Goal: Information Seeking & Learning: Learn about a topic

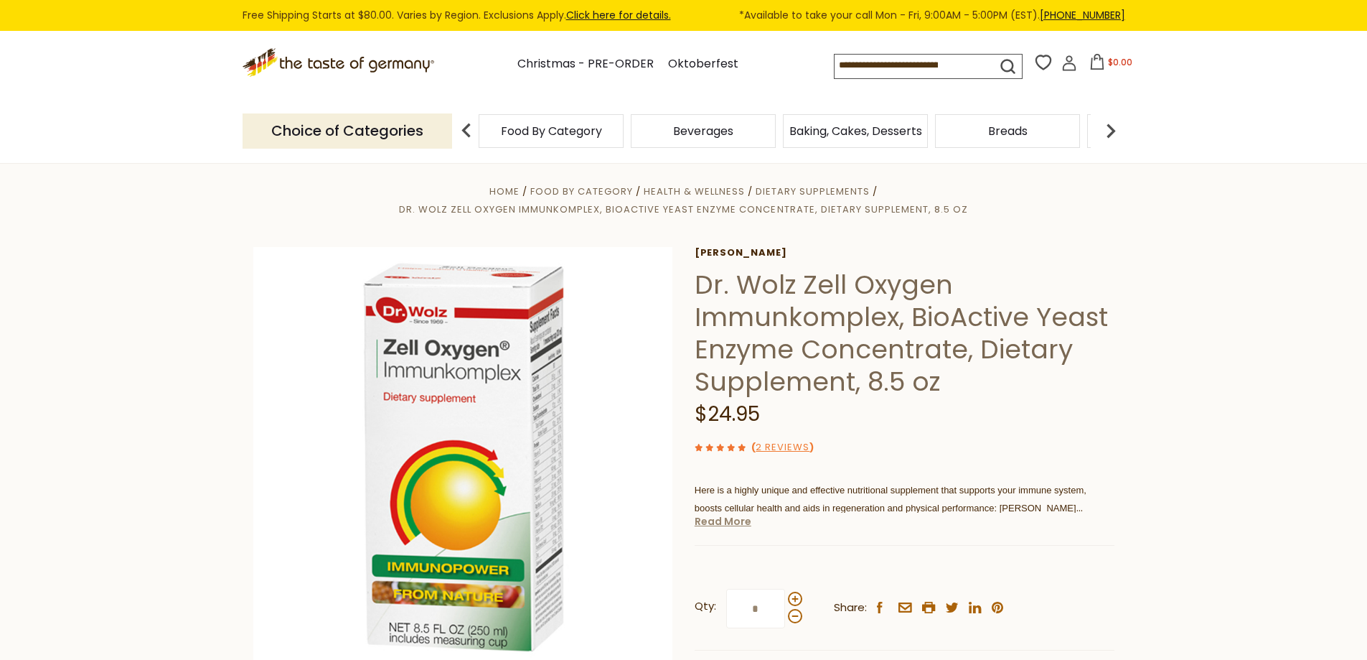
scroll to position [72, 0]
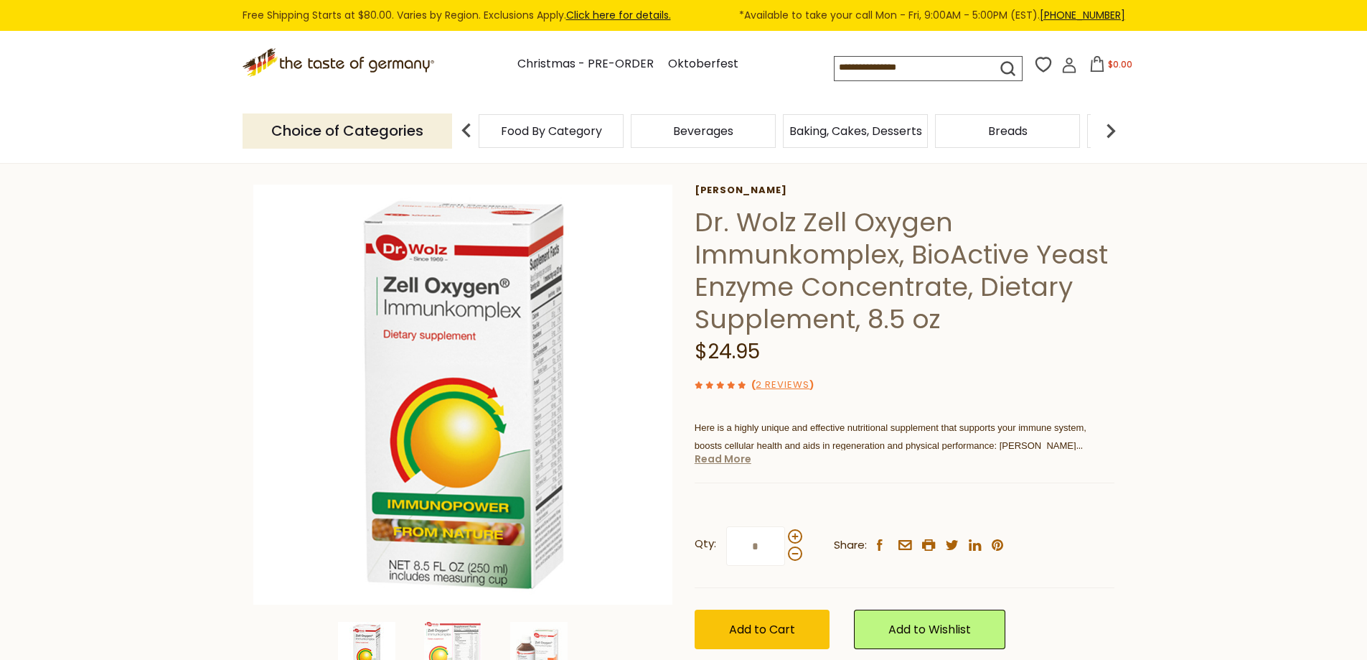
click at [730, 462] on link "Read More" at bounding box center [723, 458] width 57 height 14
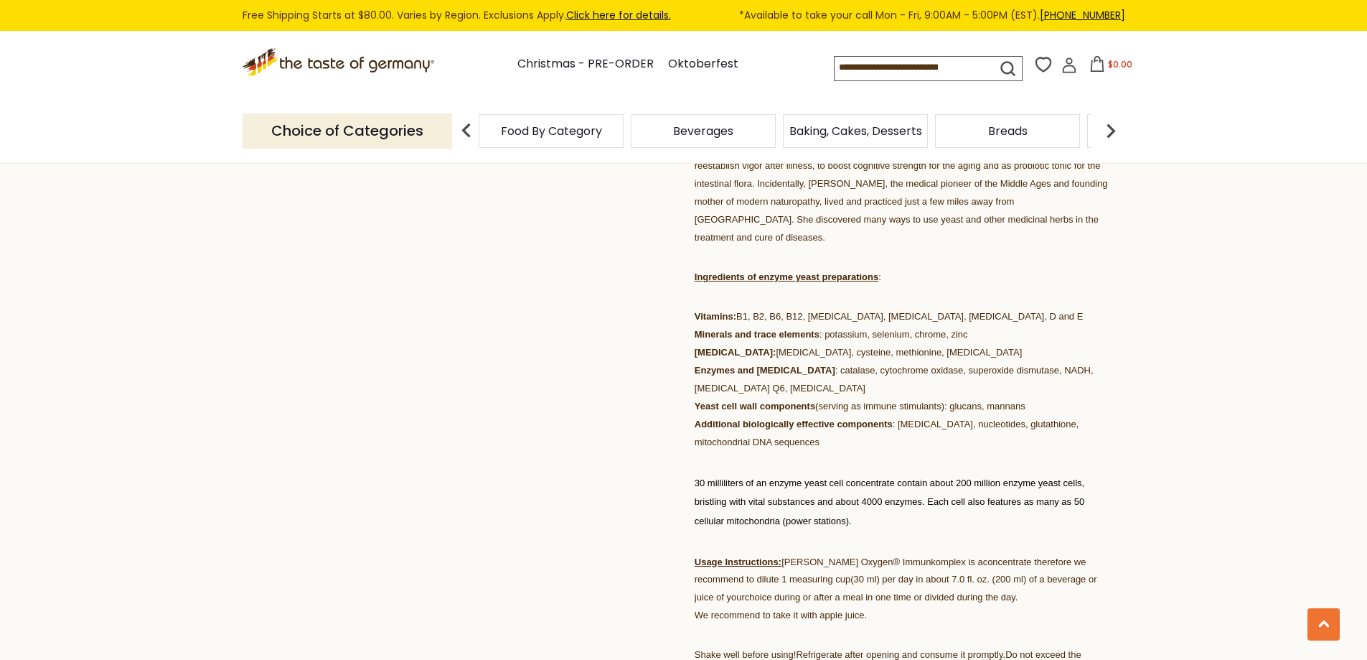
scroll to position [861, 0]
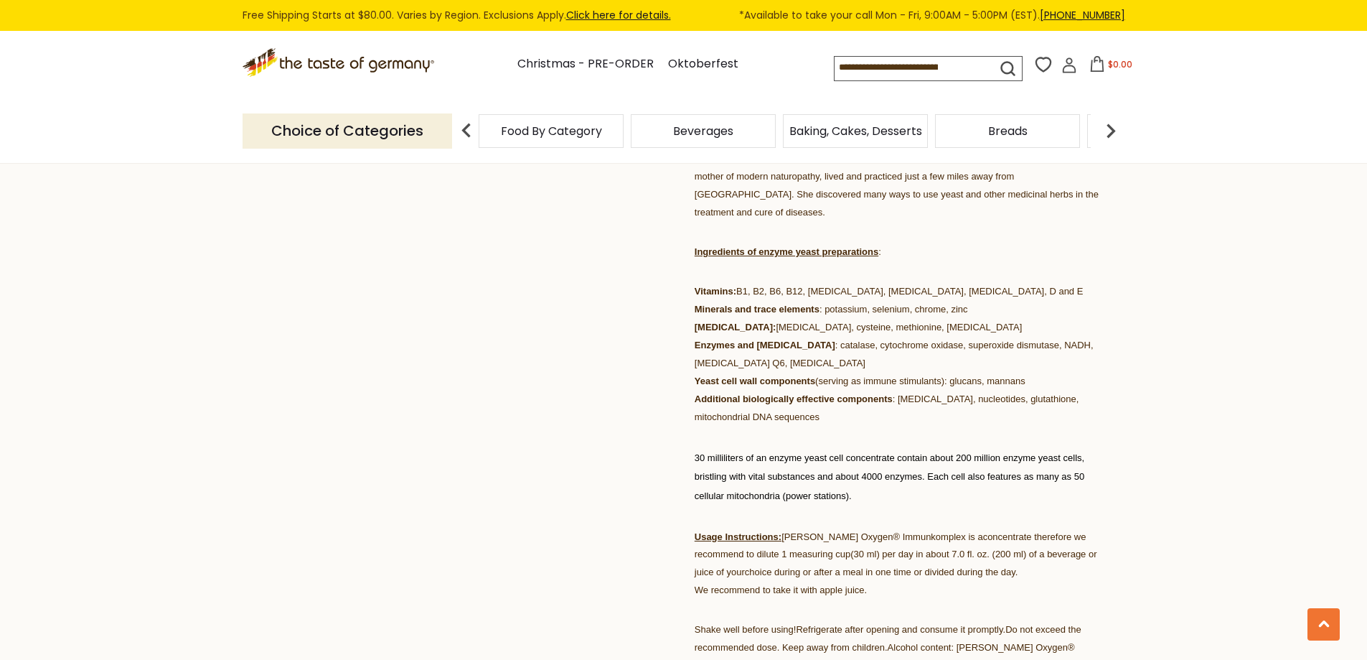
drag, startPoint x: 1040, startPoint y: 363, endPoint x: 687, endPoint y: 370, distance: 352.4
click at [687, 370] on div "Home Food By Category Health & Wellness Dietary Supplements [PERSON_NAME] [PERS…" at bounding box center [684, 175] width 883 height 1690
click at [746, 369] on p "Vitamins: B1, B2, B6, B12, [MEDICAL_DATA], [MEDICAL_DATA], [MEDICAL_DATA], D an…" at bounding box center [905, 354] width 420 height 144
click at [837, 392] on p "Vitamins: B1, B2, B6, B12, [MEDICAL_DATA], [MEDICAL_DATA], [MEDICAL_DATA], D an…" at bounding box center [905, 354] width 420 height 144
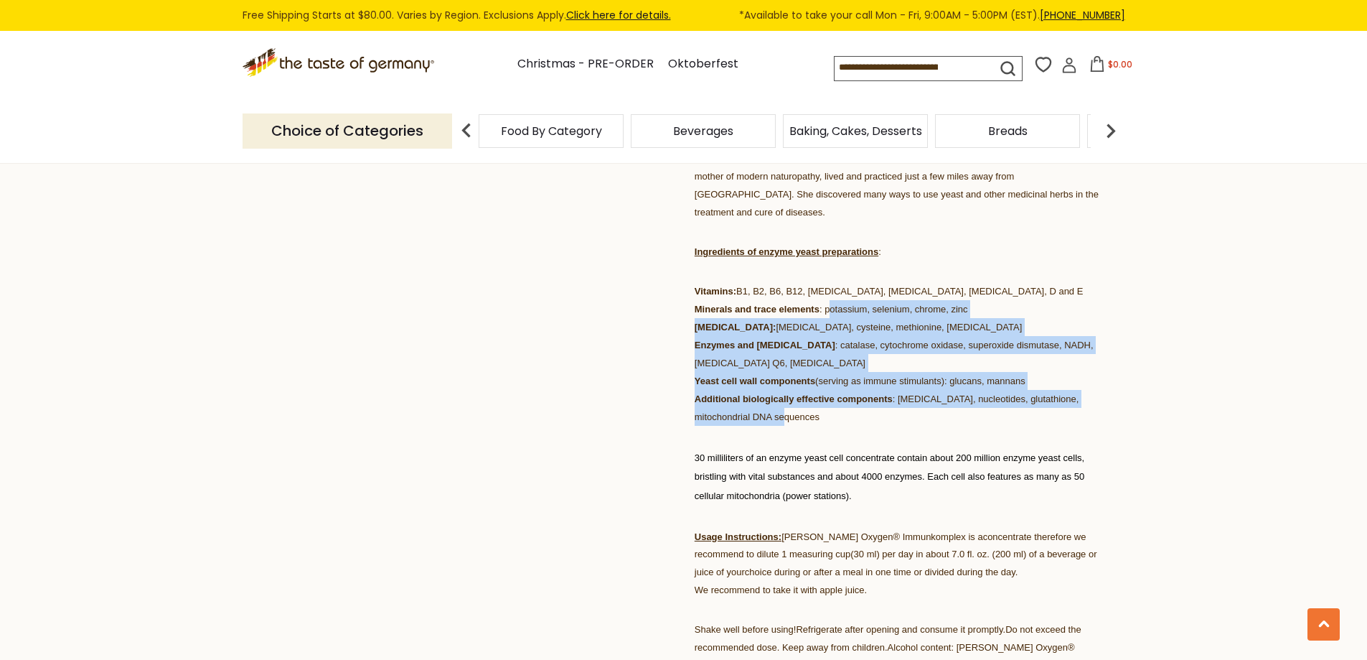
drag, startPoint x: 787, startPoint y: 399, endPoint x: 836, endPoint y: 288, distance: 121.1
click at [836, 288] on p "Vitamins: B1, B2, B6, B12, [MEDICAL_DATA], [MEDICAL_DATA], [MEDICAL_DATA], D an…" at bounding box center [905, 354] width 420 height 144
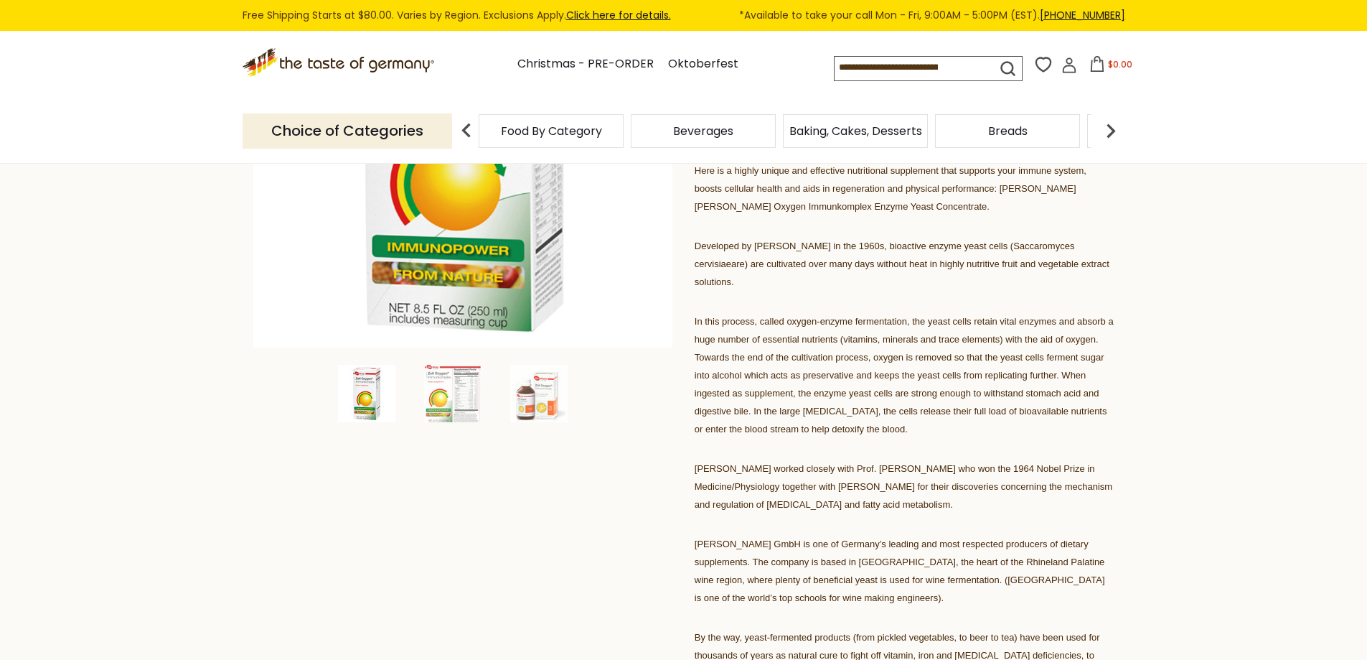
scroll to position [287, 0]
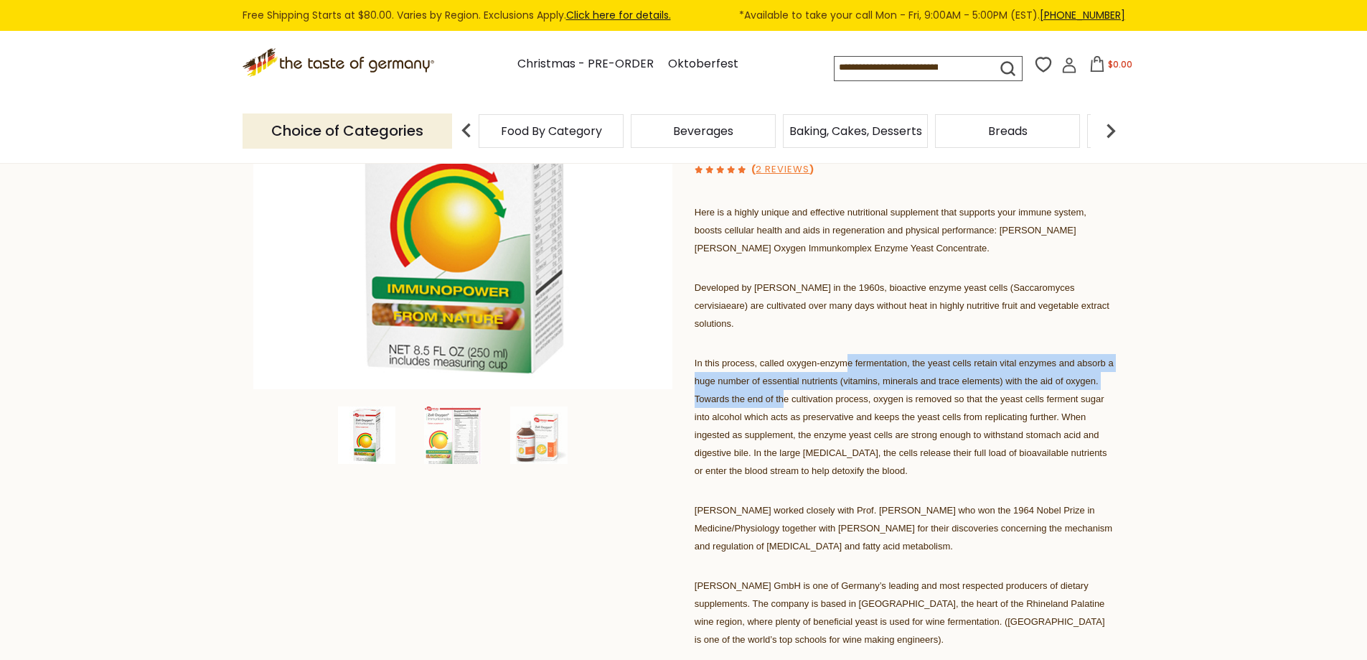
drag, startPoint x: 848, startPoint y: 365, endPoint x: 785, endPoint y: 406, distance: 75.2
click at [785, 406] on p "In this process, called oxygen-enzyme fermentation, the yeast cells retain vita…" at bounding box center [905, 417] width 420 height 126
